Goal: Use online tool/utility: Utilize a website feature to perform a specific function

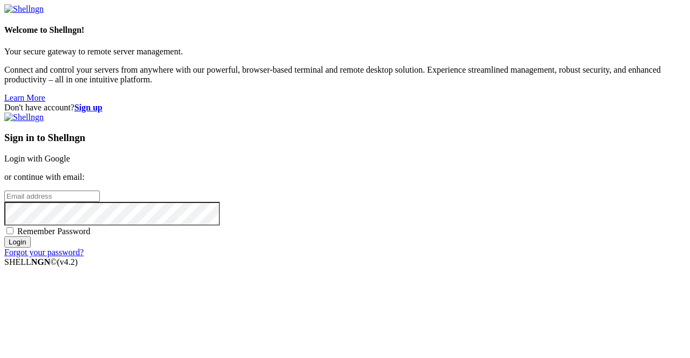
click at [70, 154] on link "Login with Google" at bounding box center [37, 158] width 66 height 9
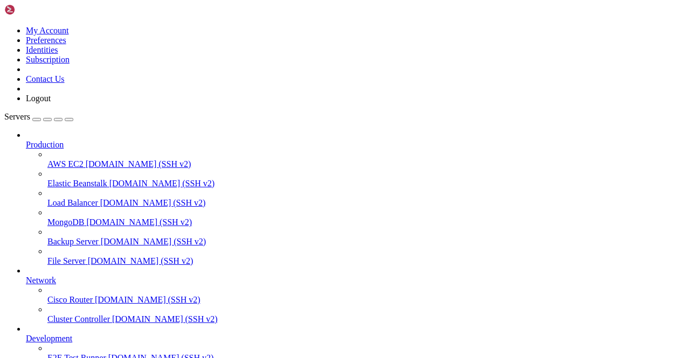
scroll to position [134, 0]
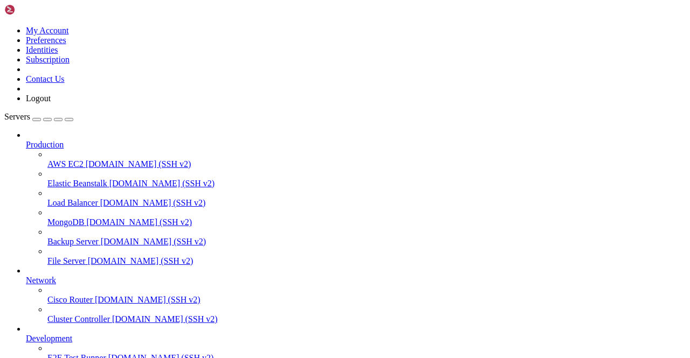
scroll to position [679, 0]
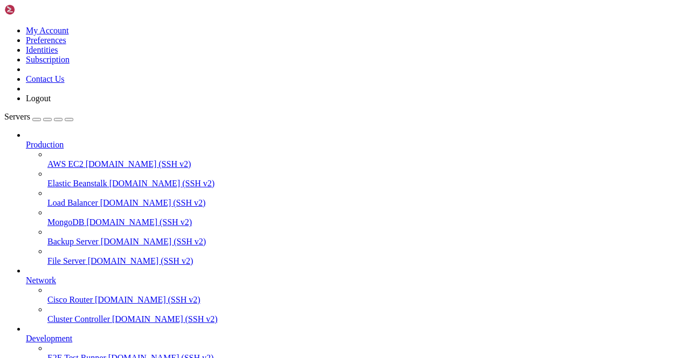
scroll to position [0, 0]
